Goal: Task Accomplishment & Management: Use online tool/utility

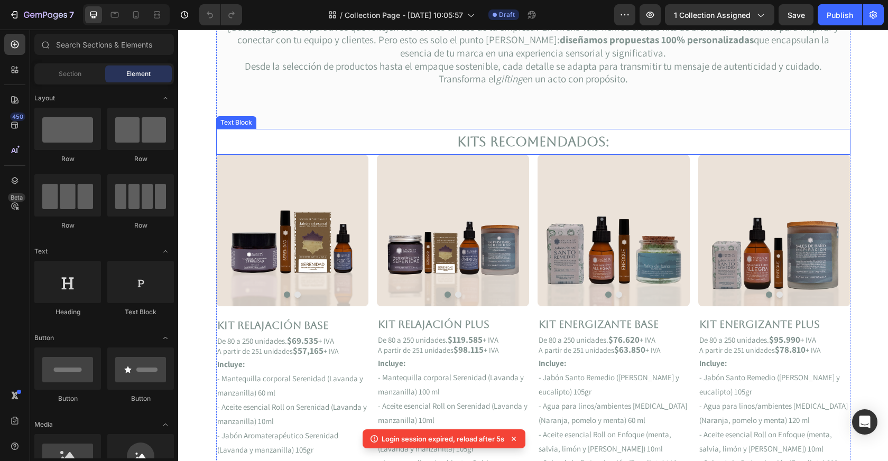
scroll to position [132, 0]
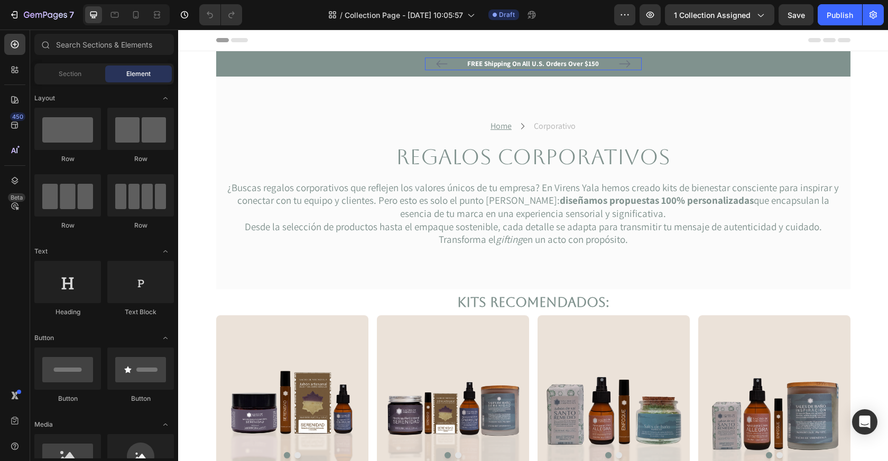
click at [545, 64] on p "FREE Shipping On All U.S. Orders Over $150" at bounding box center [533, 64] width 214 height 11
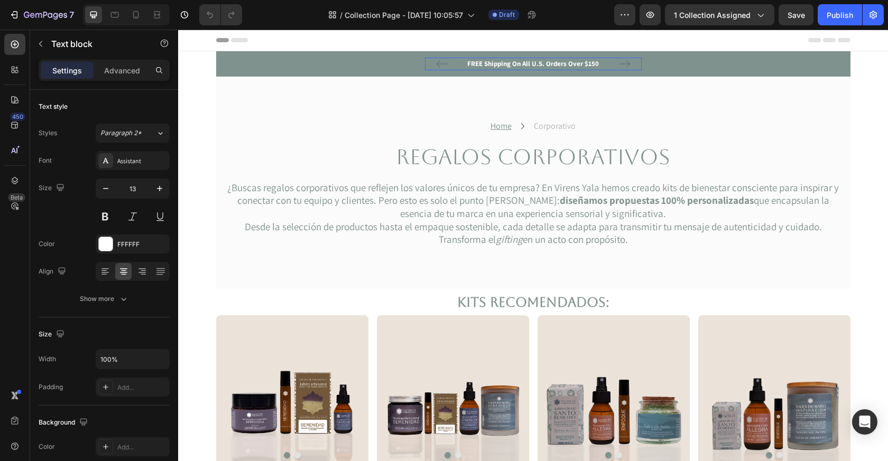
click at [545, 64] on p "FREE Shipping On All U.S. Orders Over $150" at bounding box center [533, 64] width 214 height 11
click at [506, 128] on u "Home" at bounding box center [500, 125] width 21 height 11
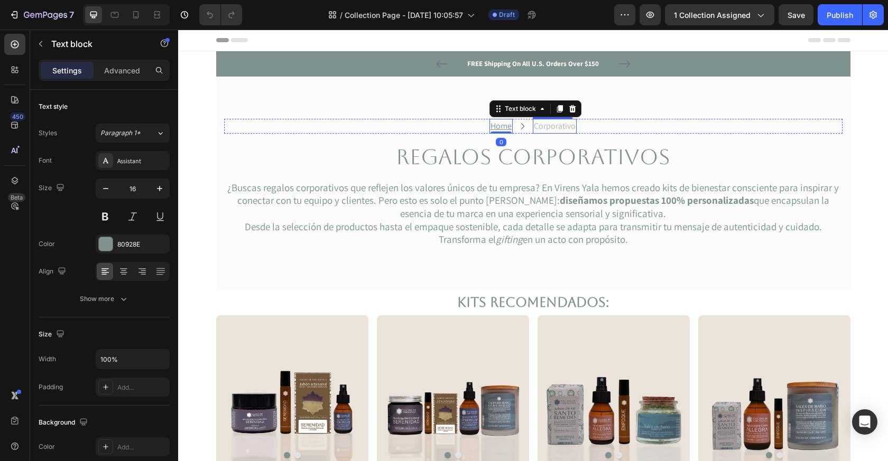
click at [547, 129] on p "Corporativo" at bounding box center [555, 126] width 42 height 13
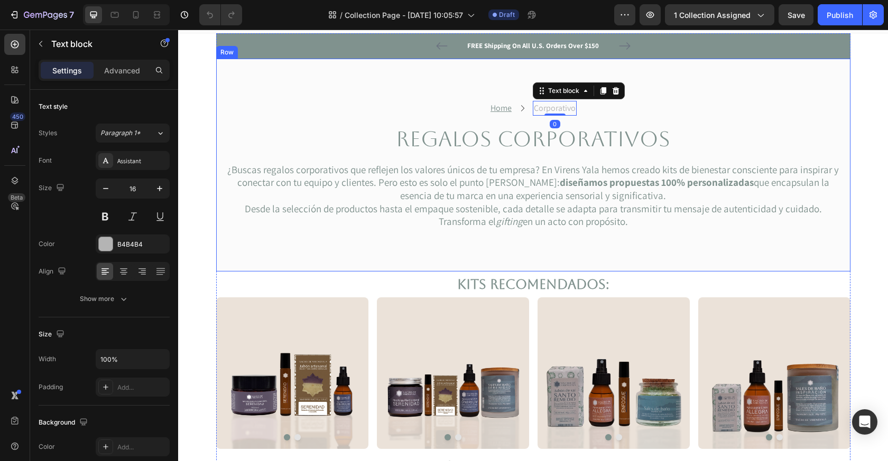
scroll to position [20, 0]
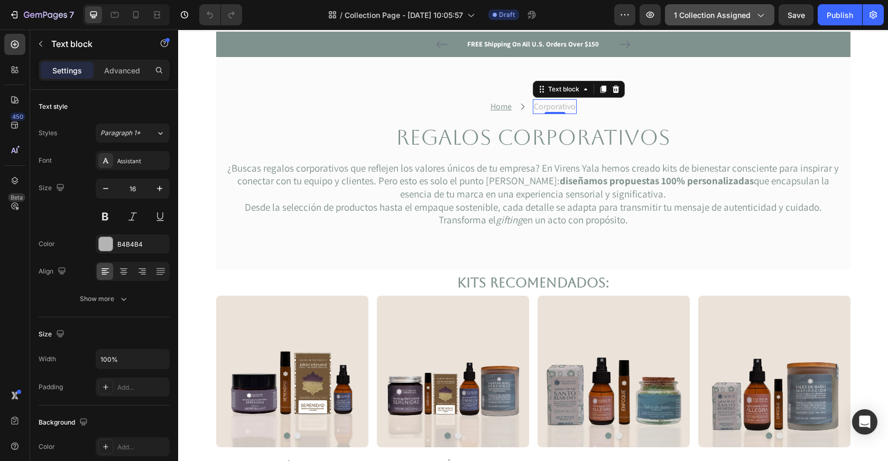
click at [743, 10] on span "1 collection assigned" at bounding box center [712, 15] width 77 height 11
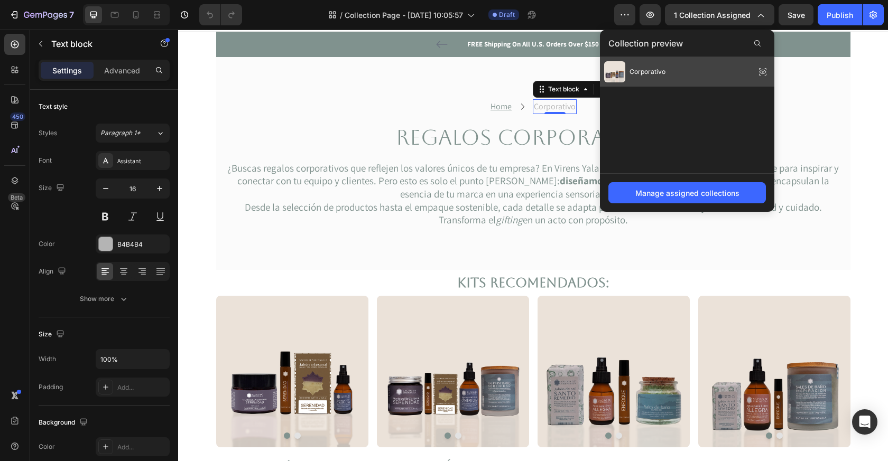
click at [673, 69] on div "Corporativo" at bounding box center [687, 72] width 174 height 30
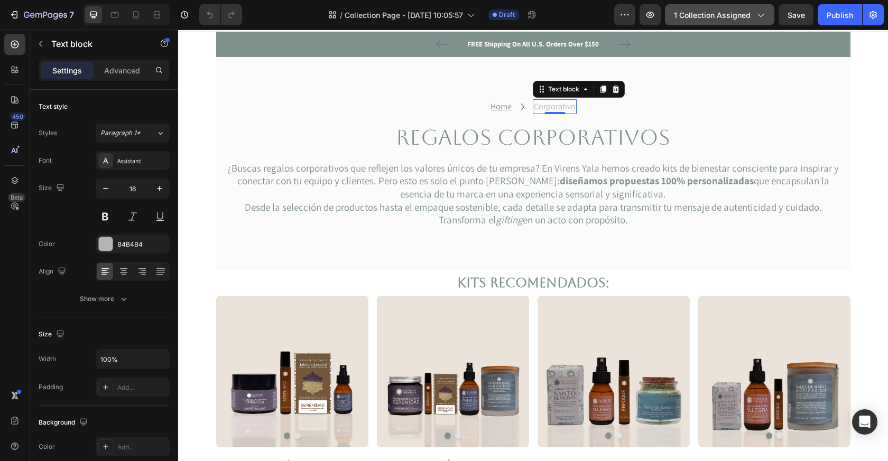
click at [736, 20] on span "1 collection assigned" at bounding box center [712, 15] width 77 height 11
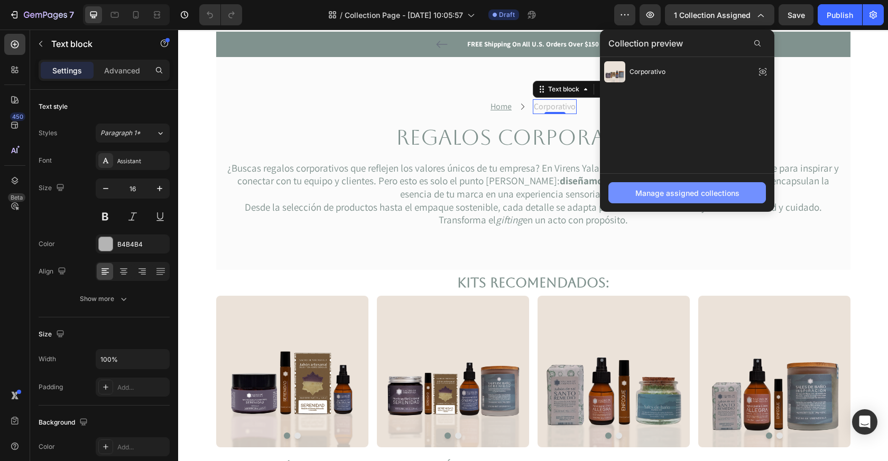
click at [717, 199] on button "Manage assigned collections" at bounding box center [686, 192] width 157 height 21
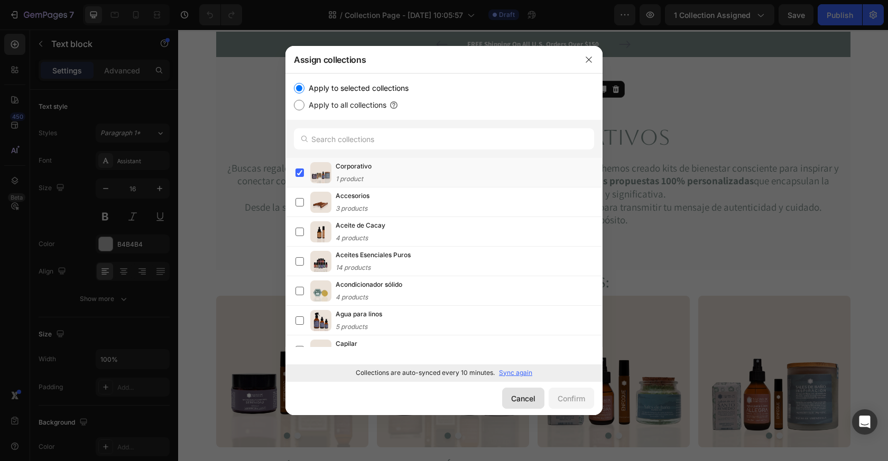
click at [522, 397] on div "Cancel" at bounding box center [523, 398] width 24 height 11
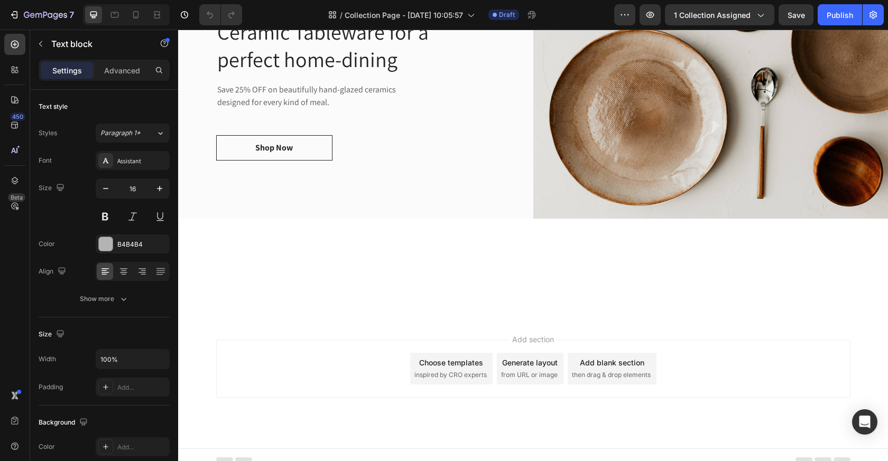
scroll to position [1133, 0]
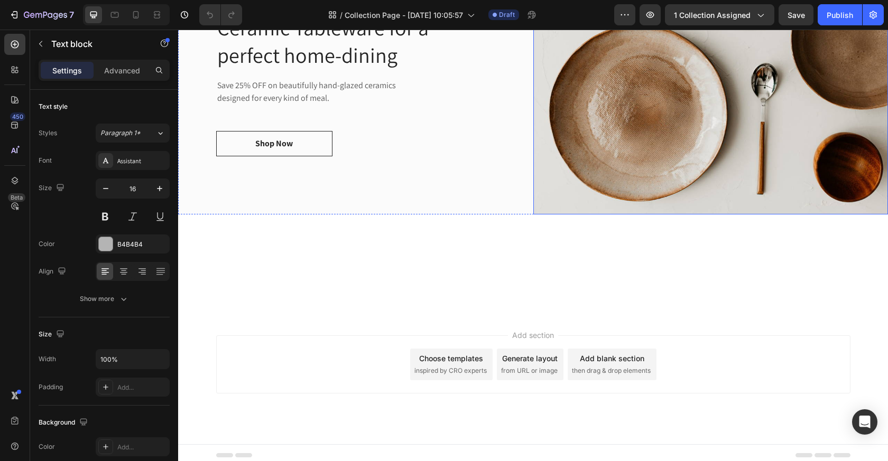
click at [620, 214] on img at bounding box center [710, 77] width 355 height 274
